Goal: Find specific page/section: Find specific page/section

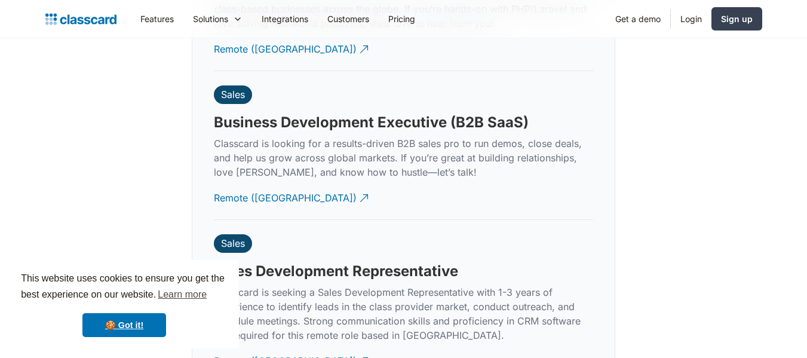
scroll to position [3025, 0]
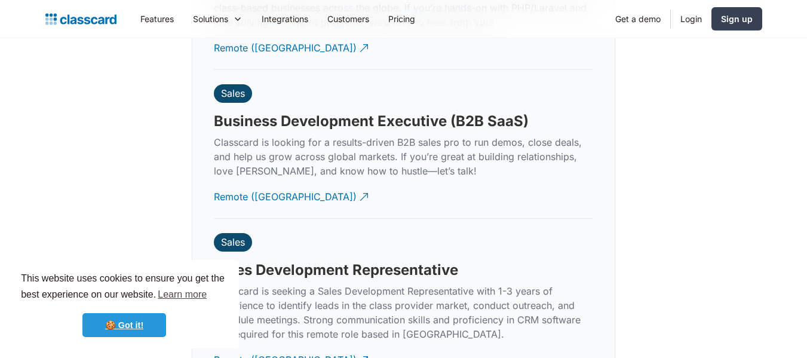
click at [133, 326] on link "🍪 Got it!" at bounding box center [124, 325] width 84 height 24
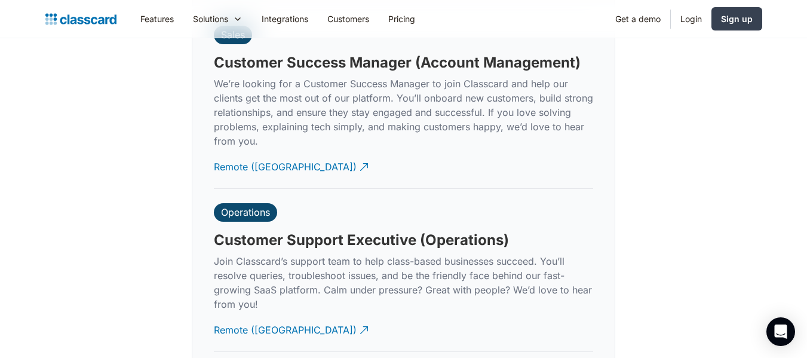
scroll to position [3391, 0]
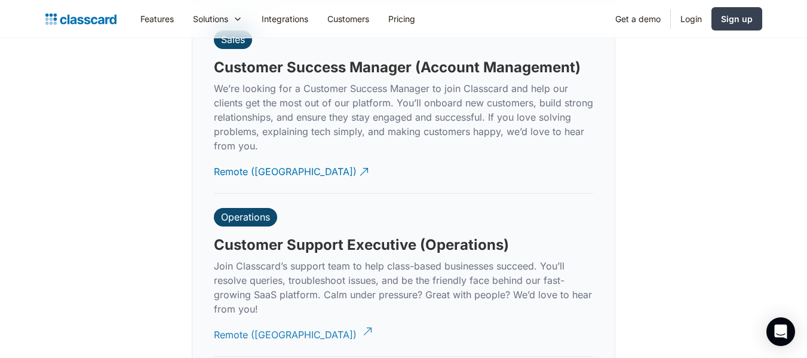
click at [254, 322] on div "Remote ([GEOGRAPHIC_DATA])" at bounding box center [285, 329] width 143 height 23
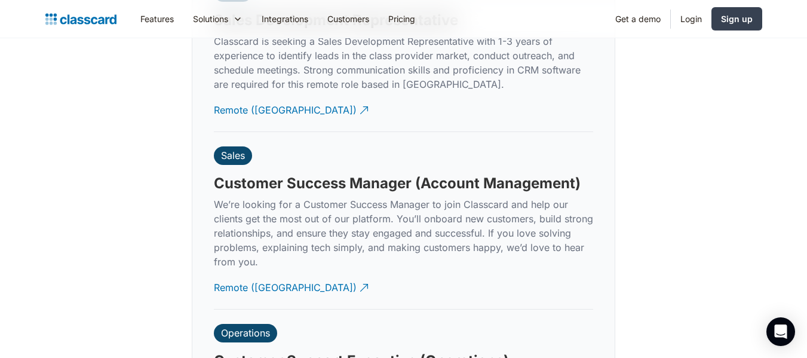
scroll to position [3274, 0]
click at [248, 272] on div "Remote ([GEOGRAPHIC_DATA])" at bounding box center [285, 283] width 143 height 23
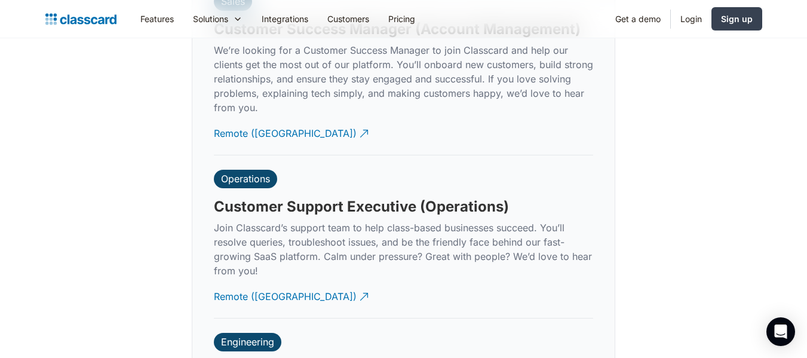
scroll to position [3429, 0]
click at [254, 281] on div "Remote ([GEOGRAPHIC_DATA])" at bounding box center [285, 291] width 143 height 23
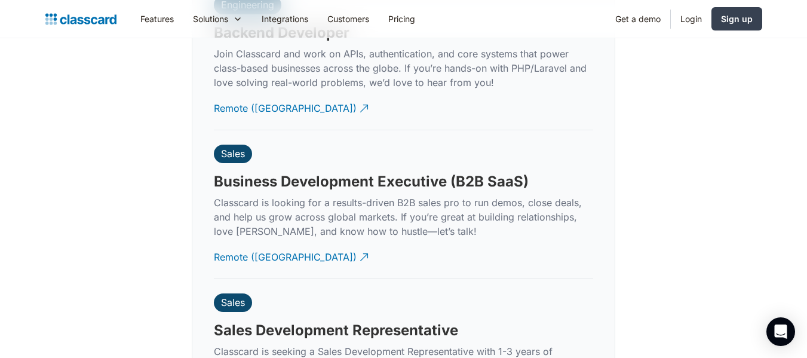
scroll to position [2964, 0]
click at [251, 243] on div "Remote ([GEOGRAPHIC_DATA])" at bounding box center [285, 252] width 143 height 23
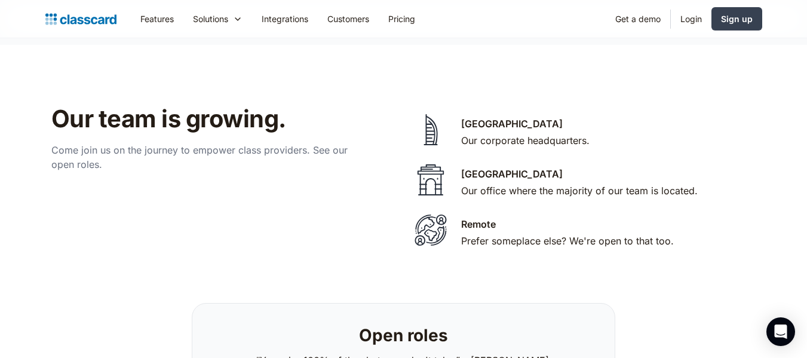
scroll to position [2372, 0]
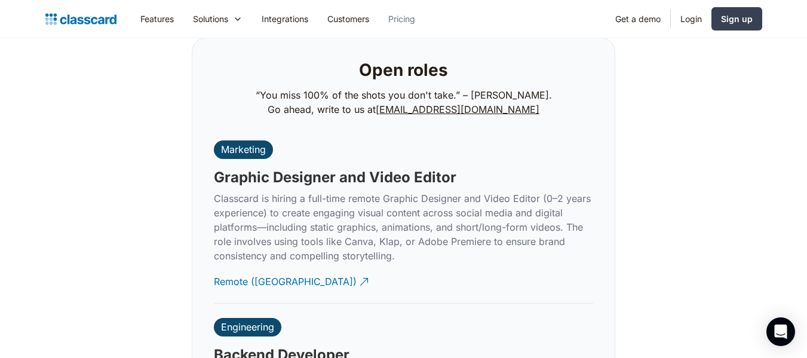
scroll to position [2643, 0]
